Goal: Find specific page/section: Find specific page/section

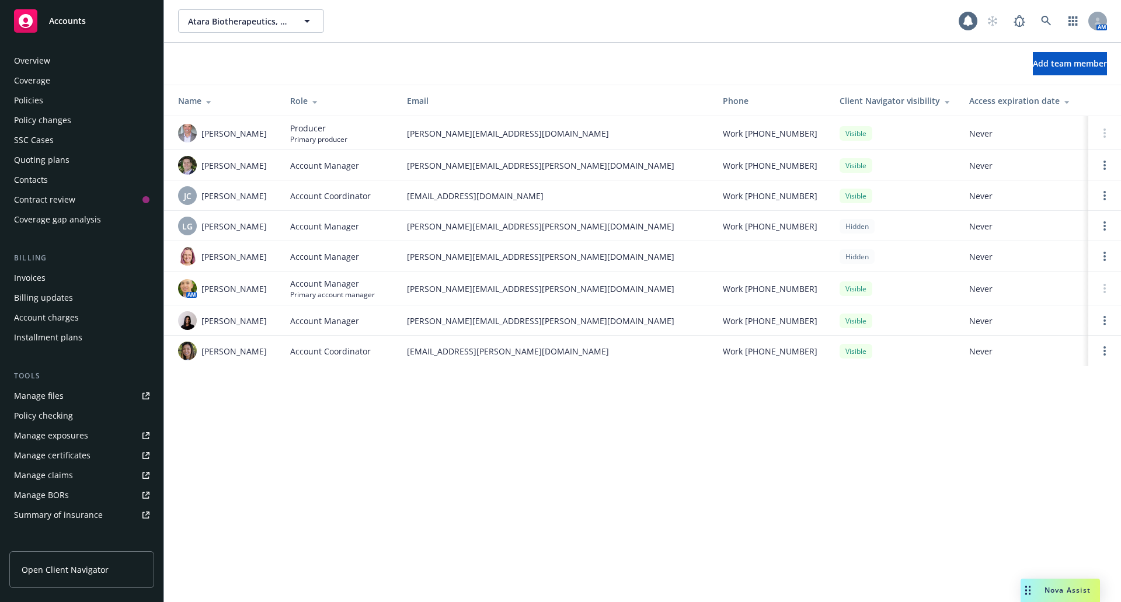
scroll to position [179, 0]
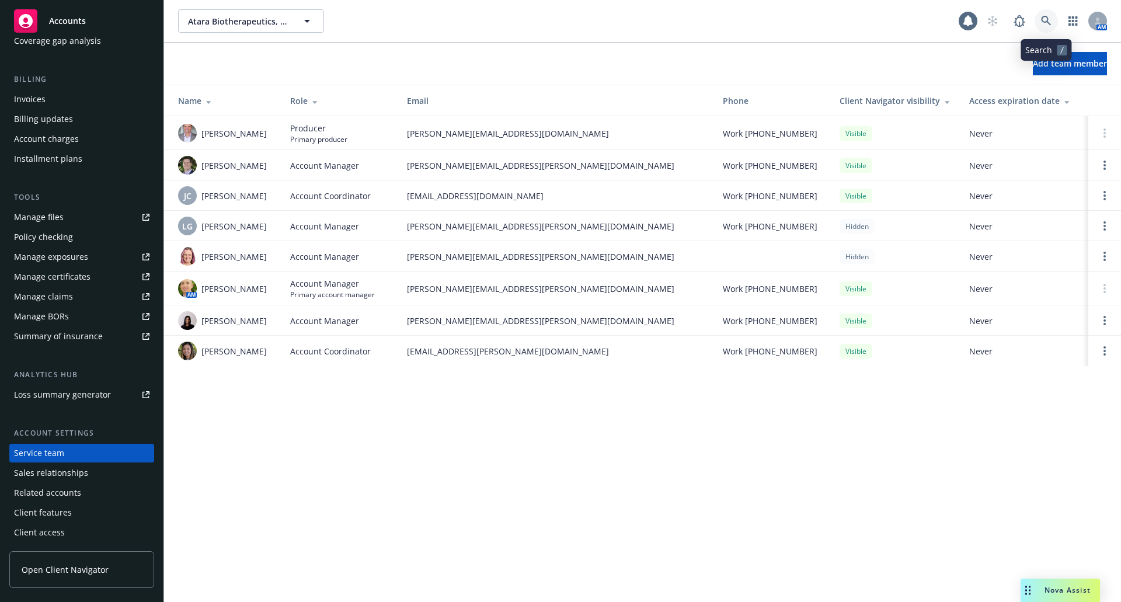
click at [1052, 19] on link at bounding box center [1046, 20] width 23 height 23
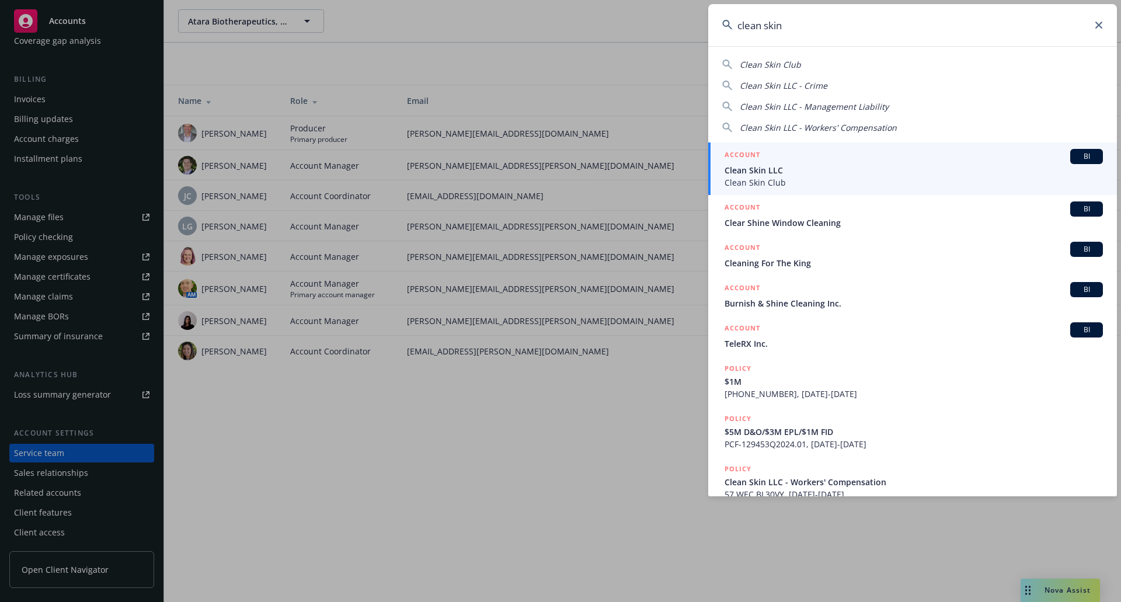
type input "clean skin"
click at [895, 160] on div "ACCOUNT BI" at bounding box center [914, 156] width 378 height 15
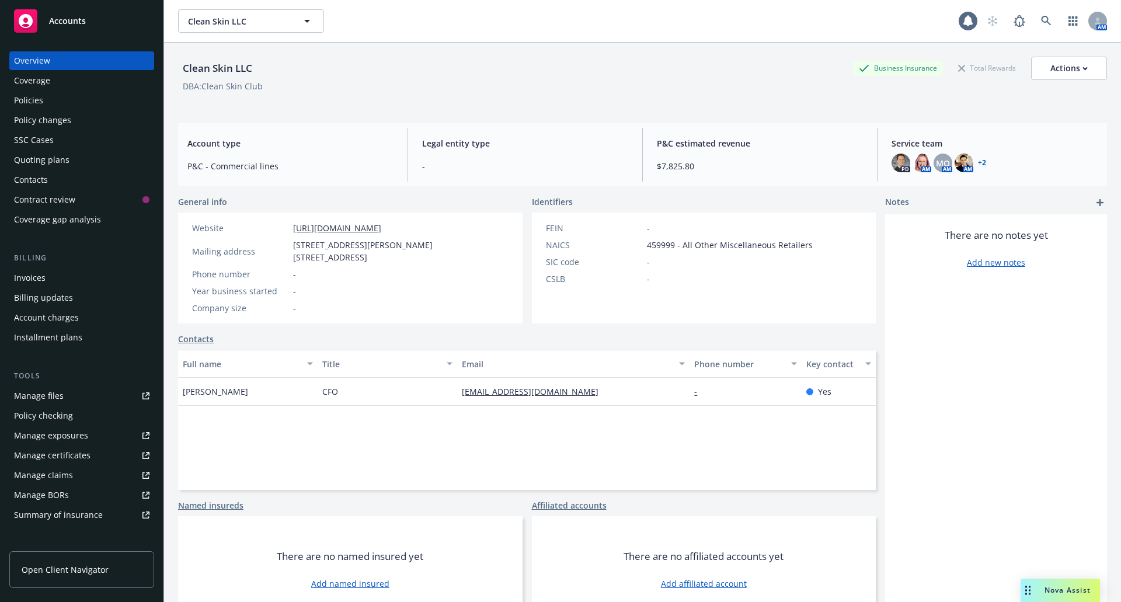
click at [37, 100] on div "Policies" at bounding box center [28, 100] width 29 height 19
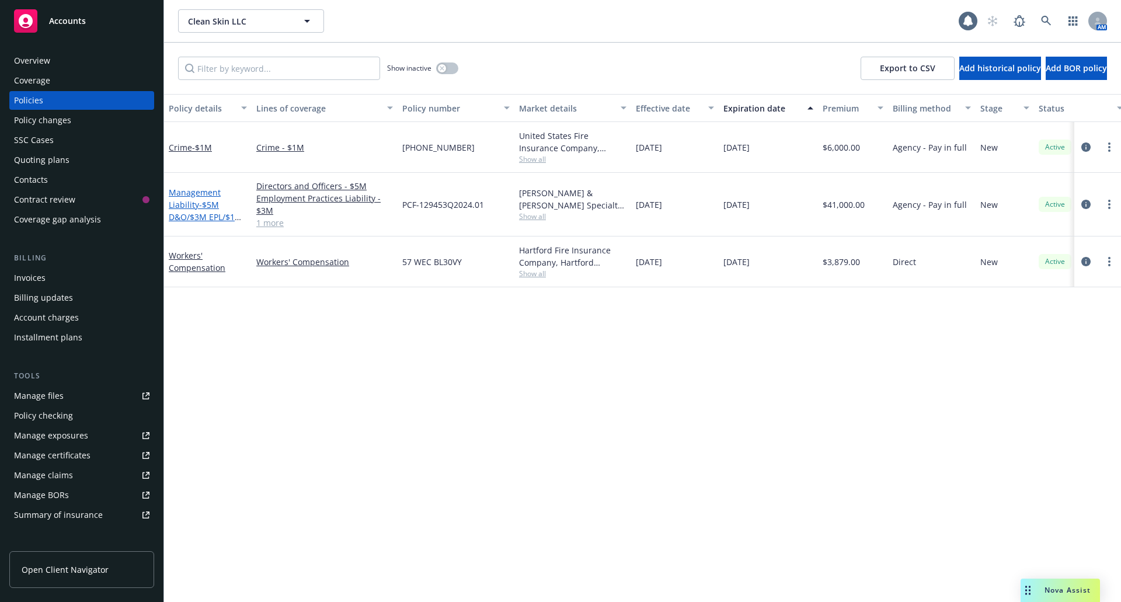
click at [186, 212] on span "- $5M D&O/$3M EPL/$1M FID" at bounding box center [206, 217] width 74 height 36
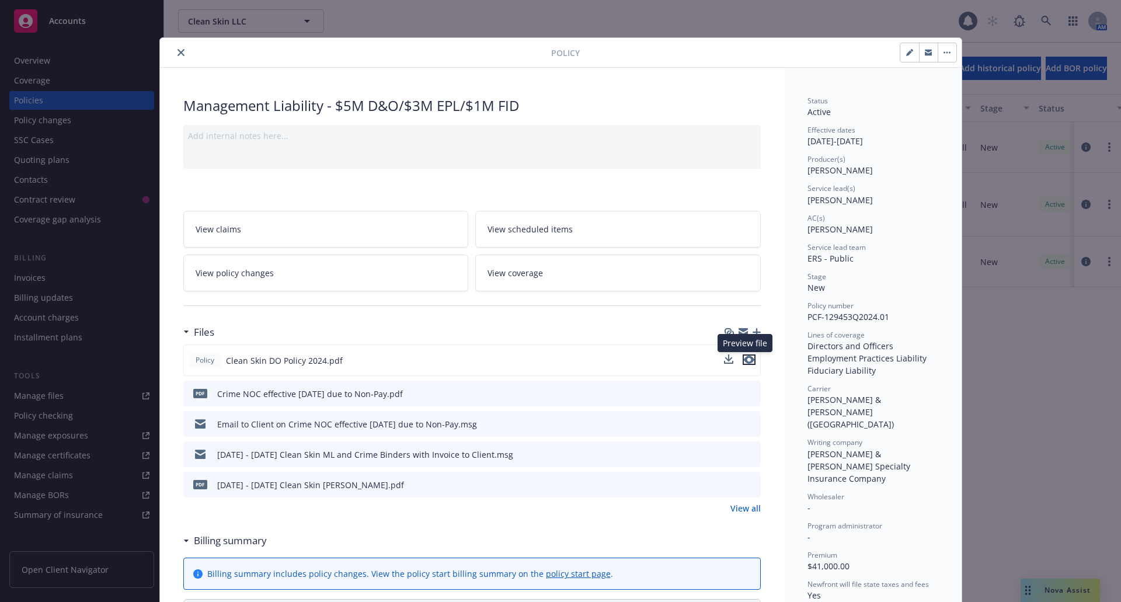
click at [744, 361] on icon "preview file" at bounding box center [749, 360] width 11 height 8
